Goal: Navigation & Orientation: Find specific page/section

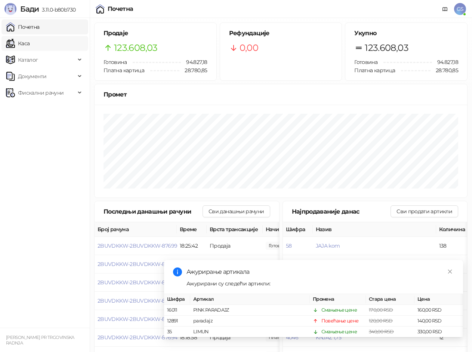
drag, startPoint x: 40, startPoint y: 29, endPoint x: 39, endPoint y: 37, distance: 8.7
click at [40, 30] on link "Почетна" at bounding box center [23, 26] width 34 height 15
click at [30, 45] on link "Каса" at bounding box center [18, 43] width 24 height 15
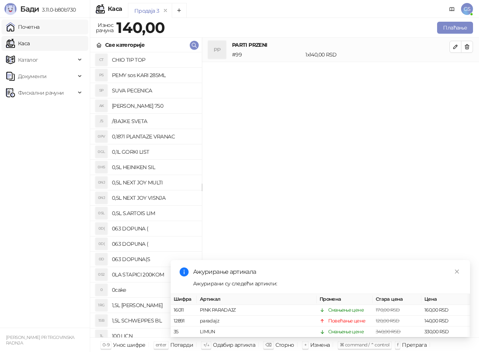
click at [40, 28] on link "Почетна" at bounding box center [23, 26] width 34 height 15
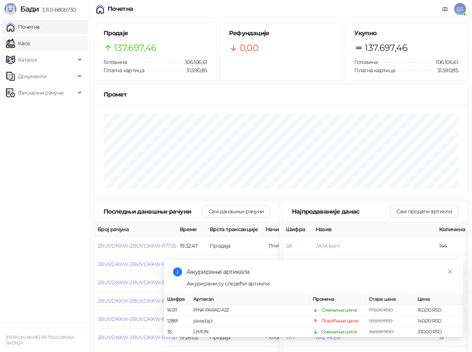
click at [30, 43] on link "Каса" at bounding box center [18, 43] width 24 height 15
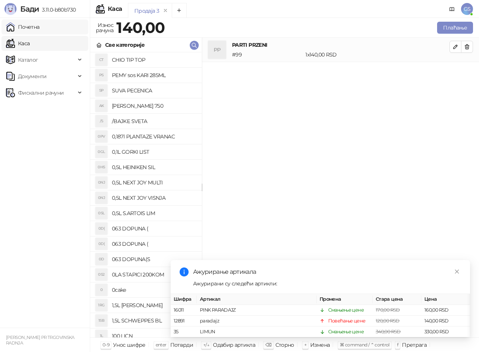
click at [37, 27] on link "Почетна" at bounding box center [23, 26] width 34 height 15
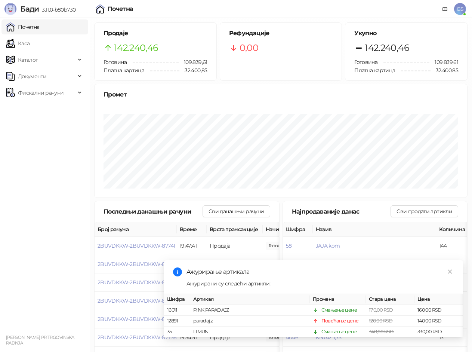
click at [40, 29] on link "Почетна" at bounding box center [23, 26] width 34 height 15
click at [30, 45] on link "Каса" at bounding box center [18, 43] width 24 height 15
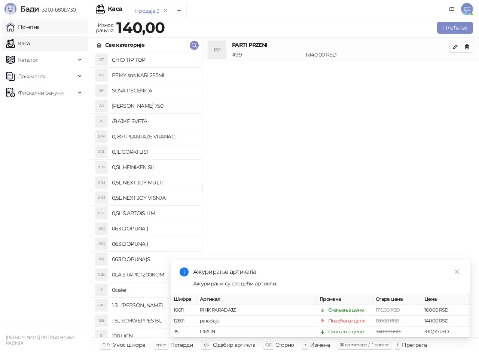
click at [40, 29] on link "Почетна" at bounding box center [23, 26] width 34 height 15
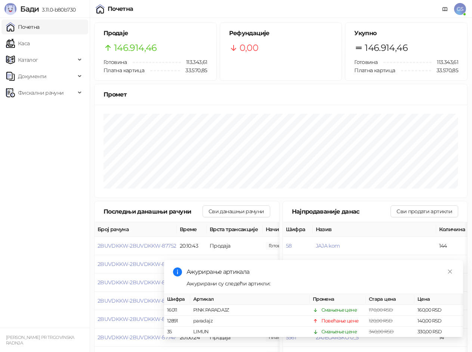
click at [40, 29] on link "Почетна" at bounding box center [23, 26] width 34 height 15
click at [30, 41] on link "Каса" at bounding box center [18, 43] width 24 height 15
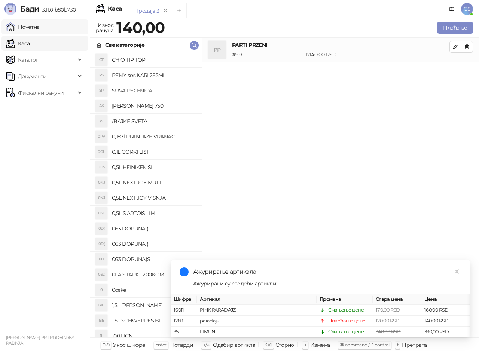
click at [40, 27] on link "Почетна" at bounding box center [23, 26] width 34 height 15
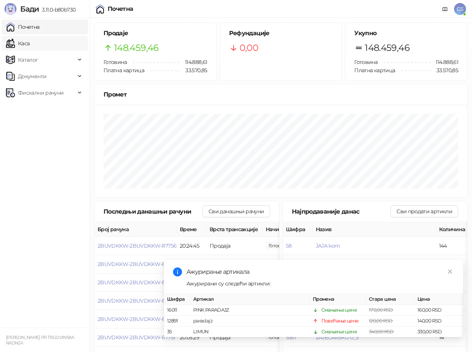
drag, startPoint x: 40, startPoint y: 26, endPoint x: 36, endPoint y: 41, distance: 16.0
click at [40, 27] on link "Почетна" at bounding box center [23, 26] width 34 height 15
drag, startPoint x: 35, startPoint y: 42, endPoint x: 49, endPoint y: 29, distance: 18.3
click at [30, 42] on link "Каса" at bounding box center [18, 43] width 24 height 15
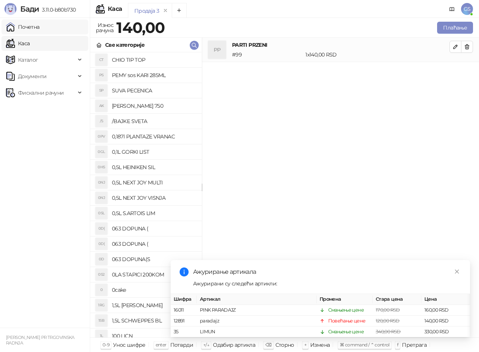
click at [40, 29] on link "Почетна" at bounding box center [23, 26] width 34 height 15
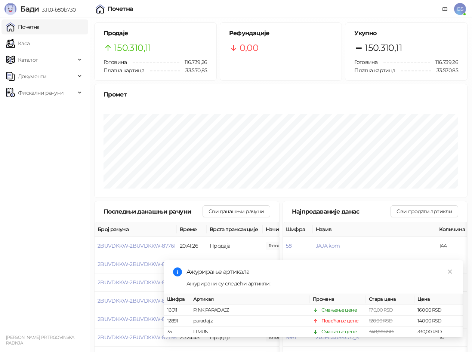
click at [40, 26] on link "Почетна" at bounding box center [23, 26] width 34 height 15
click at [30, 42] on link "Каса" at bounding box center [18, 43] width 24 height 15
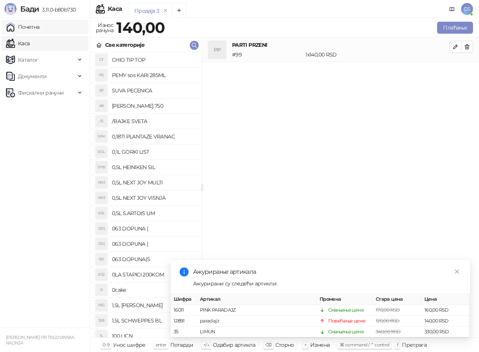
click at [40, 30] on link "Почетна" at bounding box center [23, 26] width 34 height 15
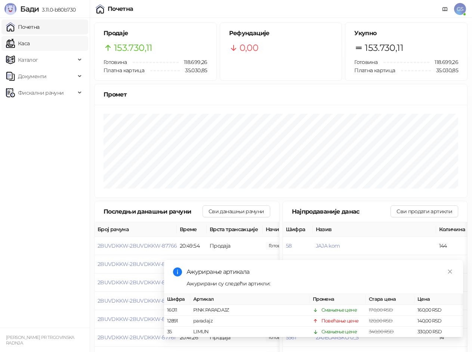
click at [30, 45] on link "Каса" at bounding box center [18, 43] width 24 height 15
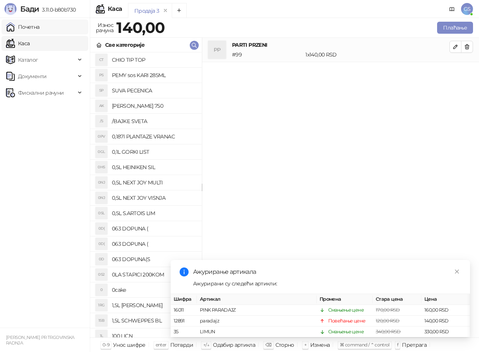
click at [40, 28] on link "Почетна" at bounding box center [23, 26] width 34 height 15
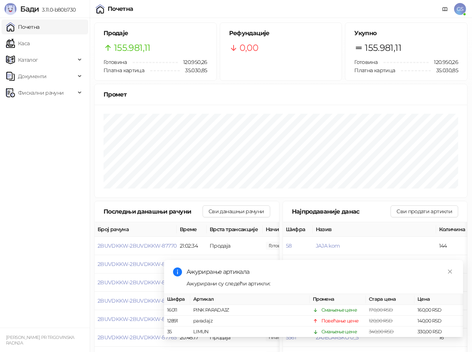
drag, startPoint x: 37, startPoint y: 25, endPoint x: 34, endPoint y: 38, distance: 13.3
click at [37, 26] on link "Почетна" at bounding box center [23, 26] width 34 height 15
click at [30, 40] on link "Каса" at bounding box center [18, 43] width 24 height 15
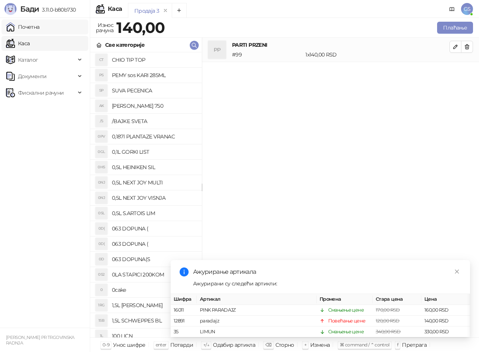
click at [37, 27] on link "Почетна" at bounding box center [23, 26] width 34 height 15
